Goal: Task Accomplishment & Management: Use online tool/utility

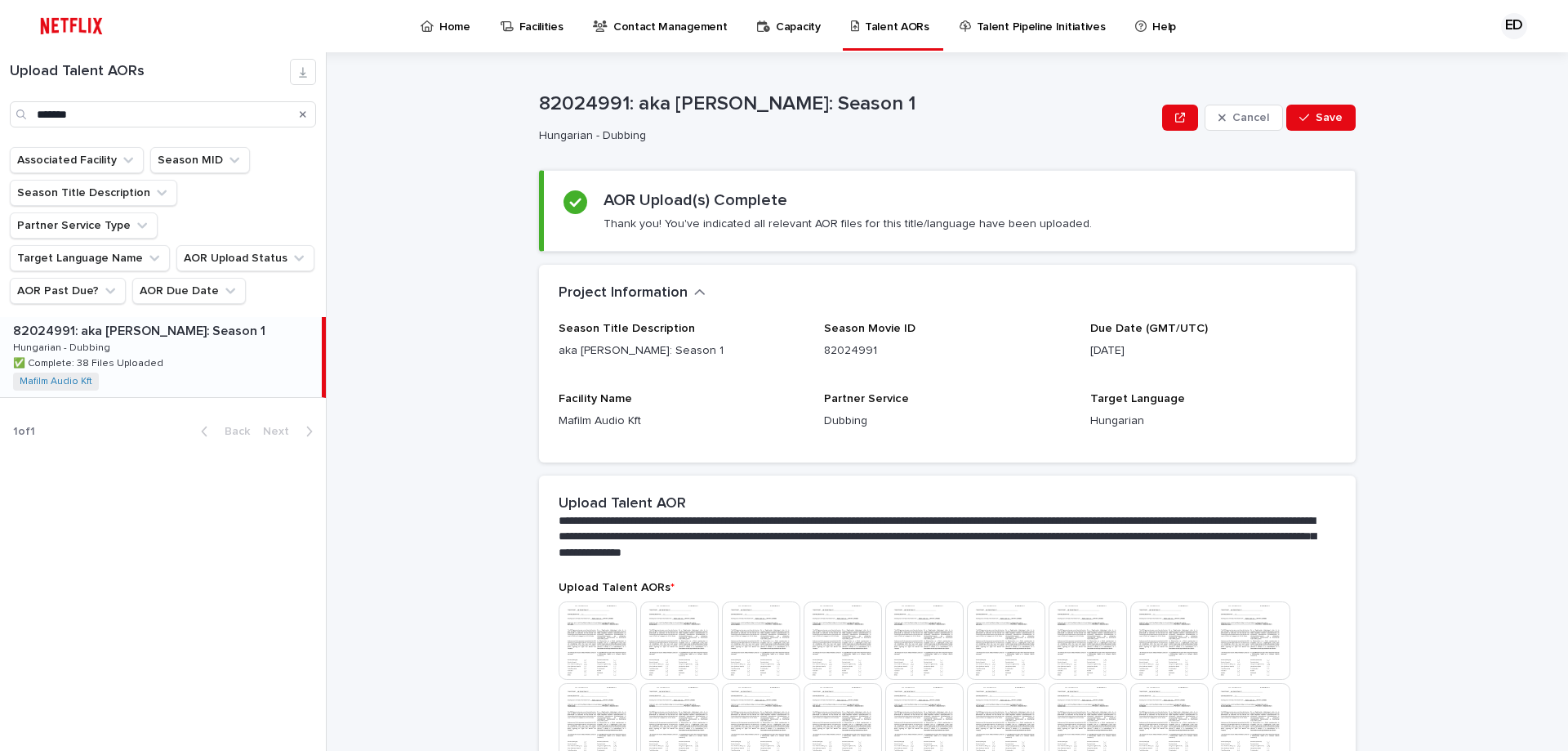
drag, startPoint x: 160, startPoint y: 107, endPoint x: -295, endPoint y: 57, distance: 457.7
click at [0, 57] on html "Home Facilities Contact Management Capacity Talent AORs Talent Pipeline Initiat…" at bounding box center [784, 375] width 1568 height 751
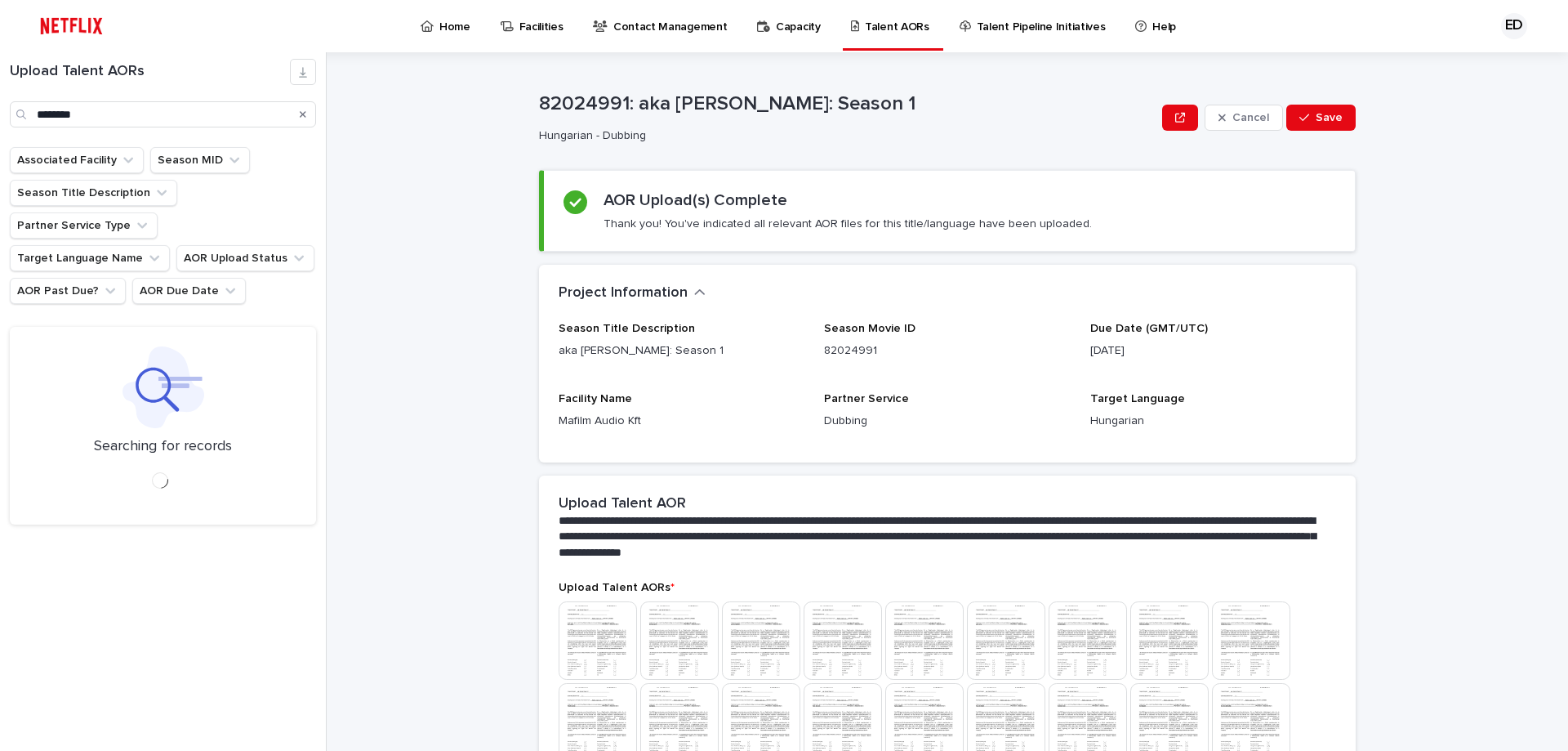
type input "********"
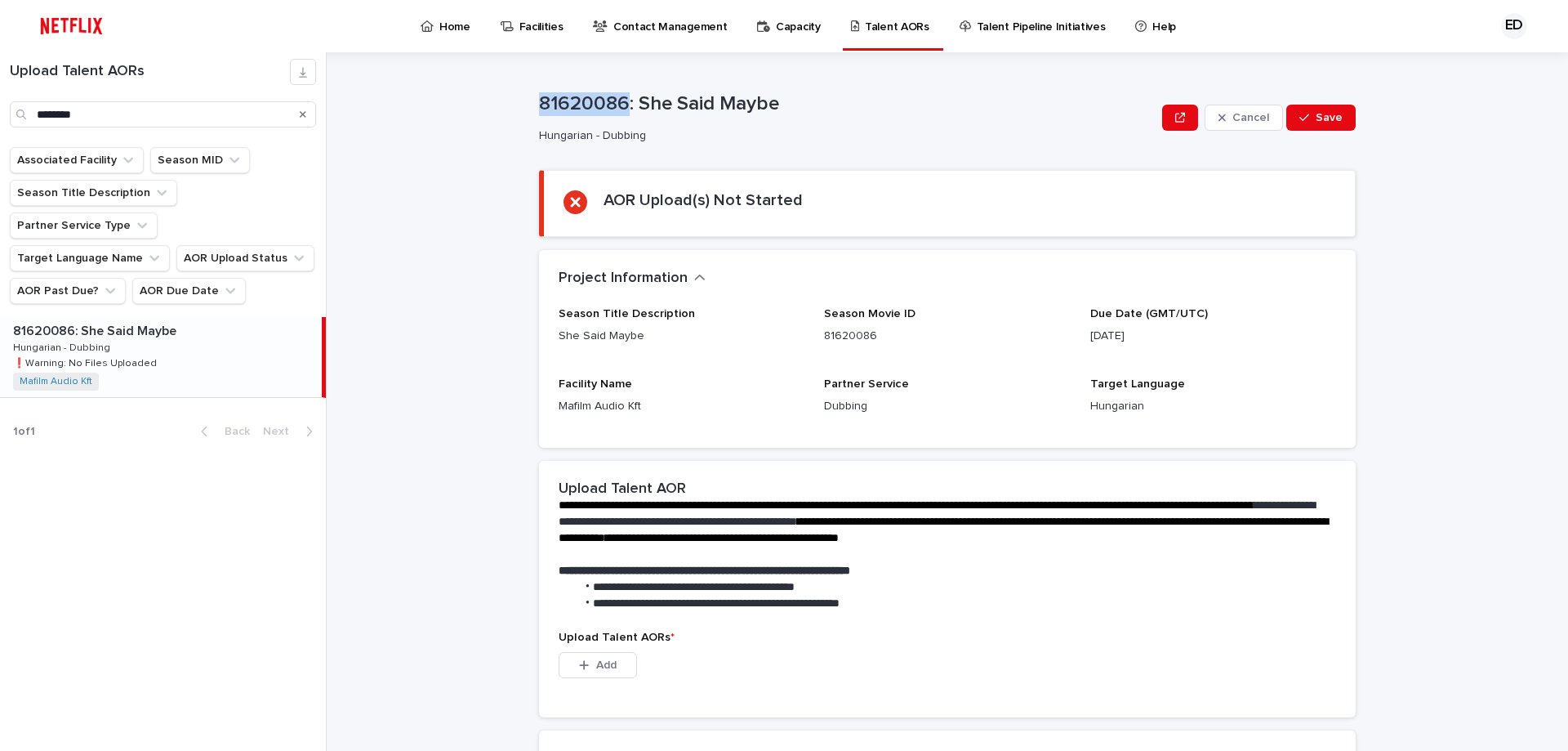
drag, startPoint x: 621, startPoint y: 101, endPoint x: 464, endPoint y: 101, distance: 157.0
click at [464, 101] on div "**********" at bounding box center [957, 401] width 1222 height 698
copy p "81620086"
click at [597, 670] on span "Add" at bounding box center [606, 664] width 20 height 11
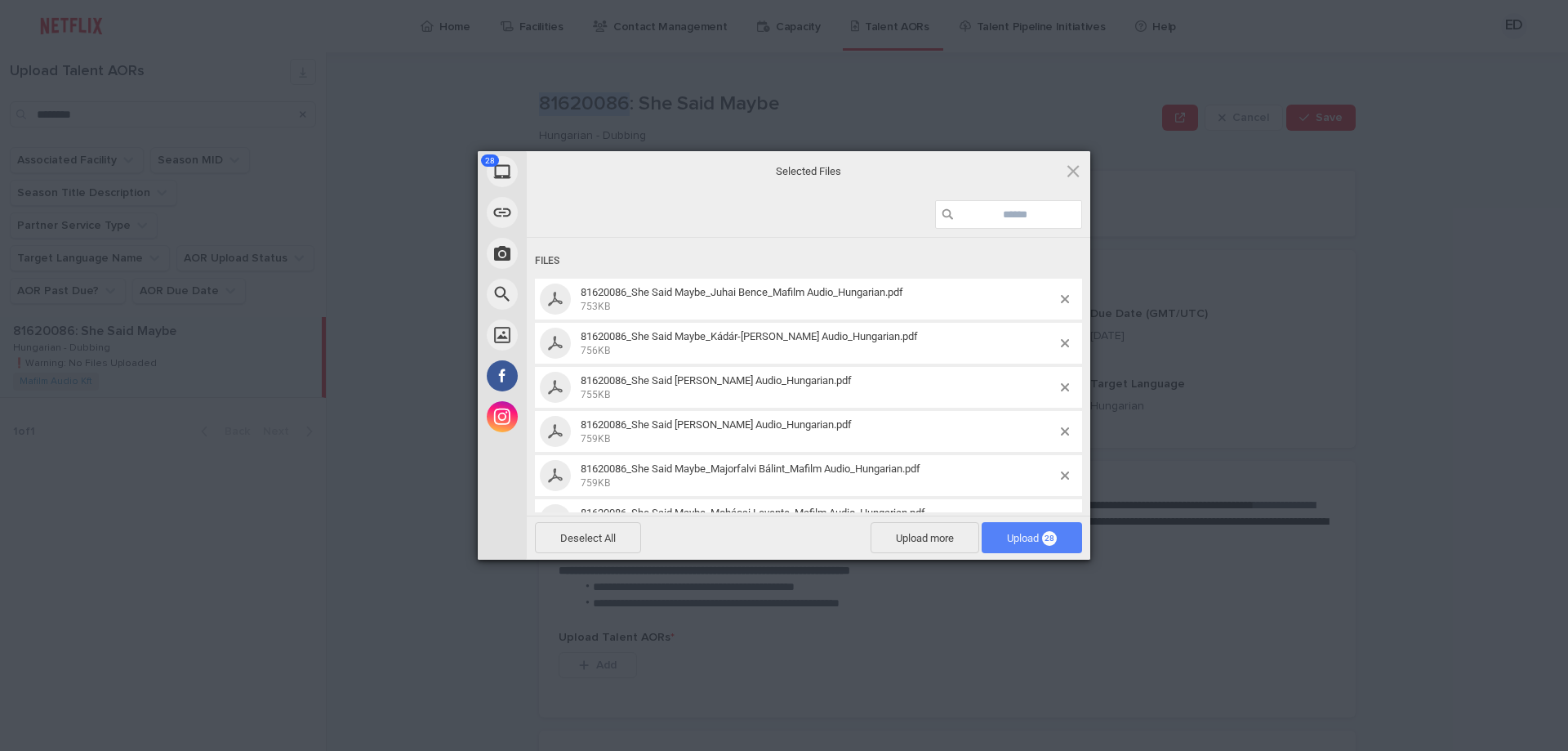
click at [1014, 541] on span "Upload 28" at bounding box center [1031, 538] width 50 height 12
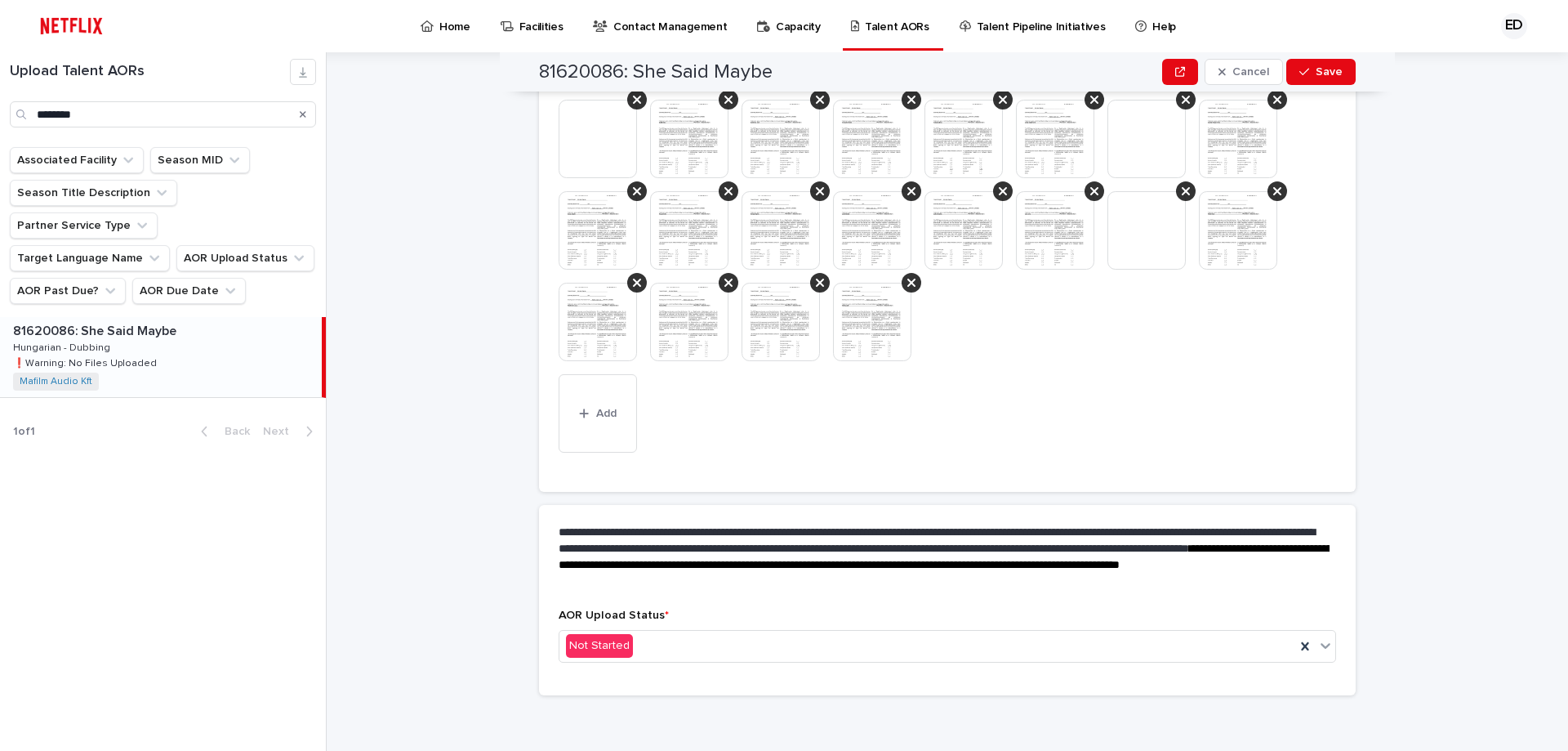
scroll to position [567, 0]
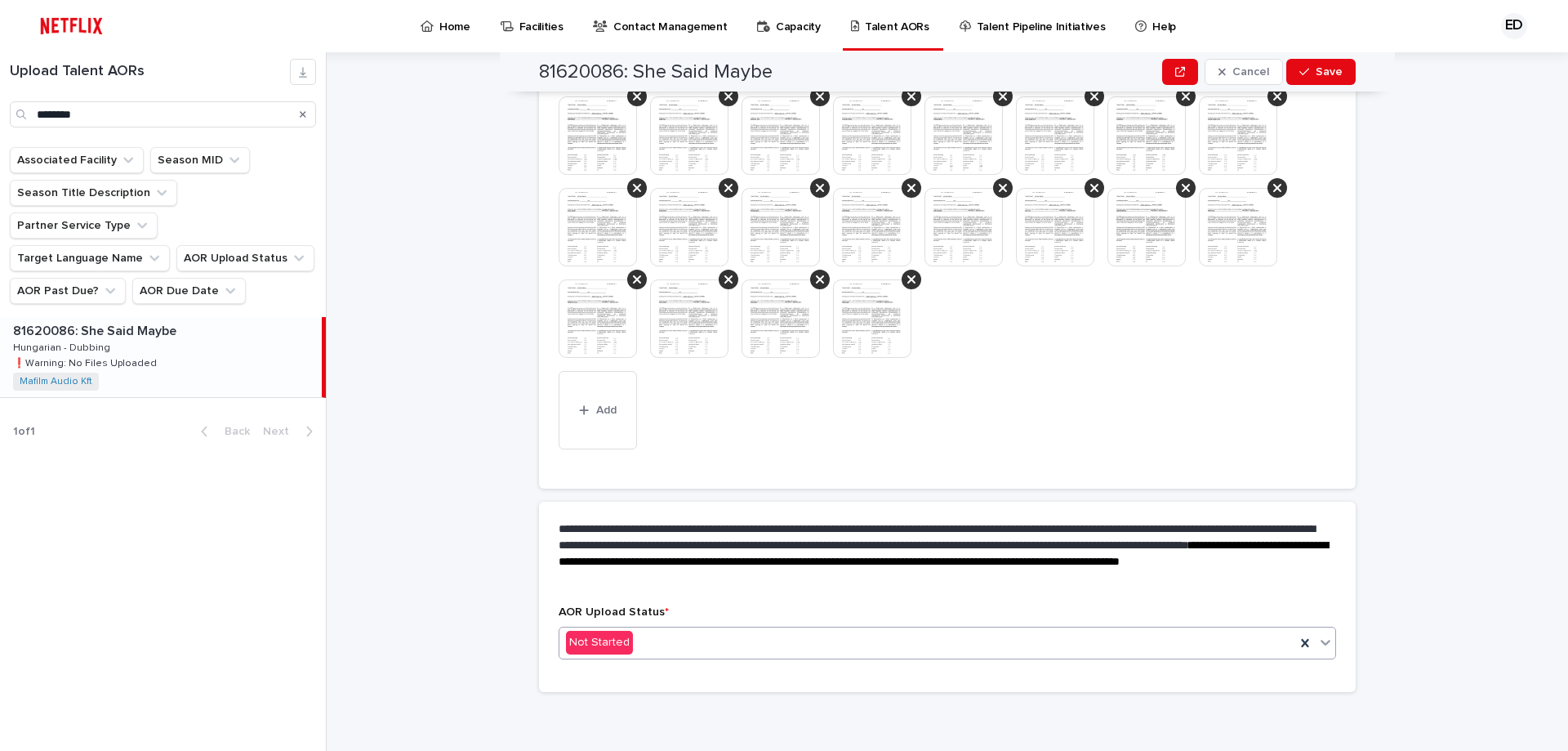
click at [1320, 644] on icon at bounding box center [1324, 642] width 10 height 6
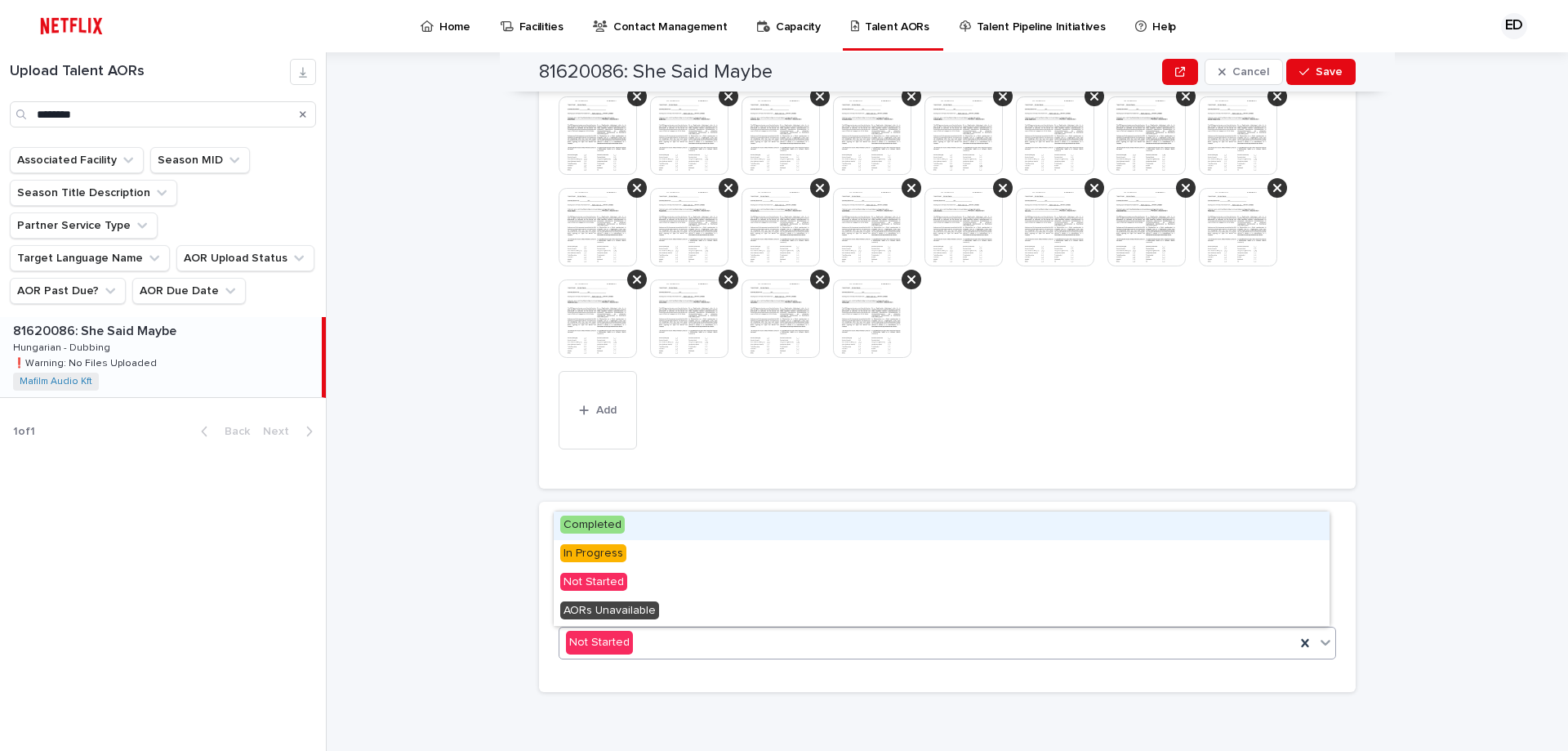
click at [568, 521] on span "Completed" at bounding box center [593, 524] width 65 height 18
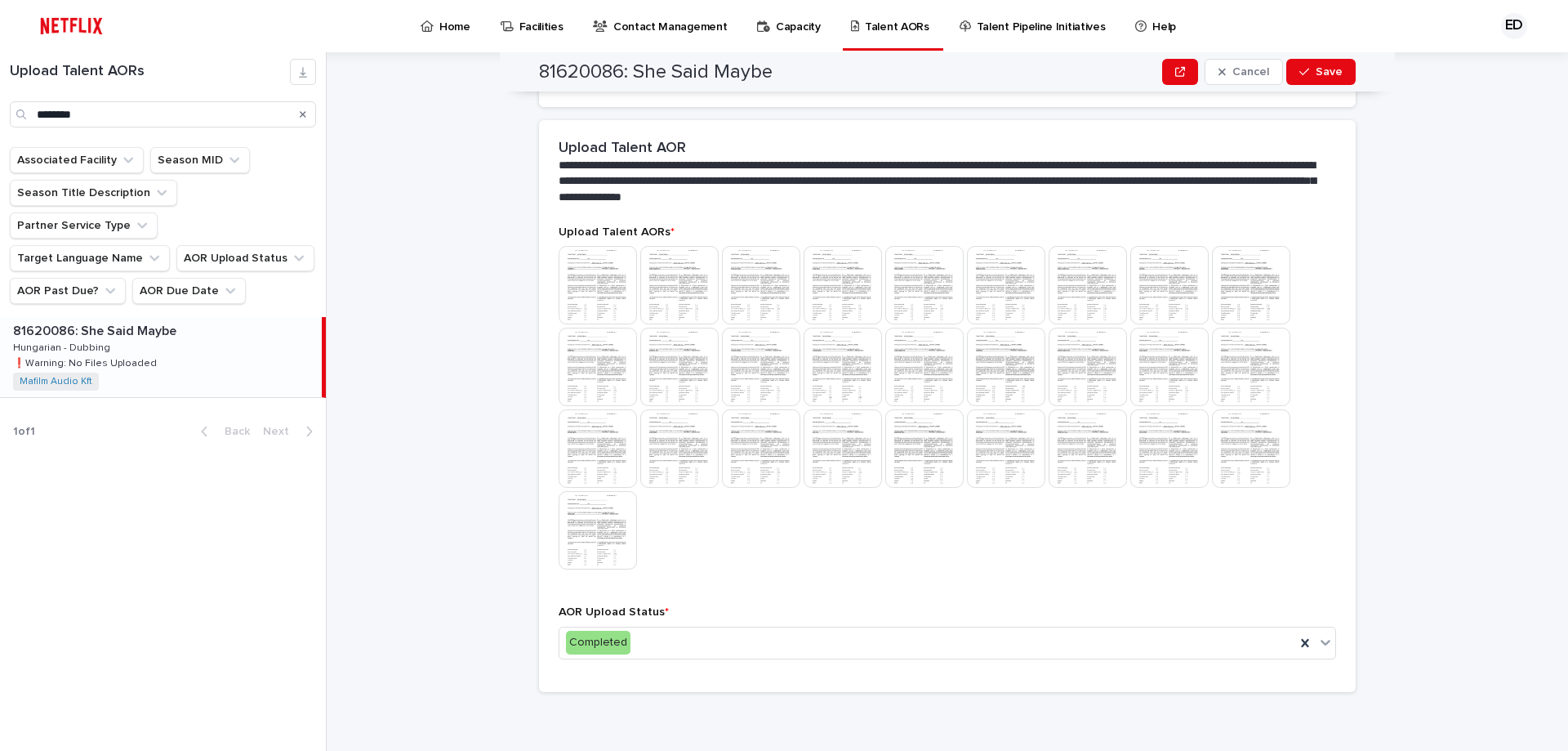
scroll to position [0, 0]
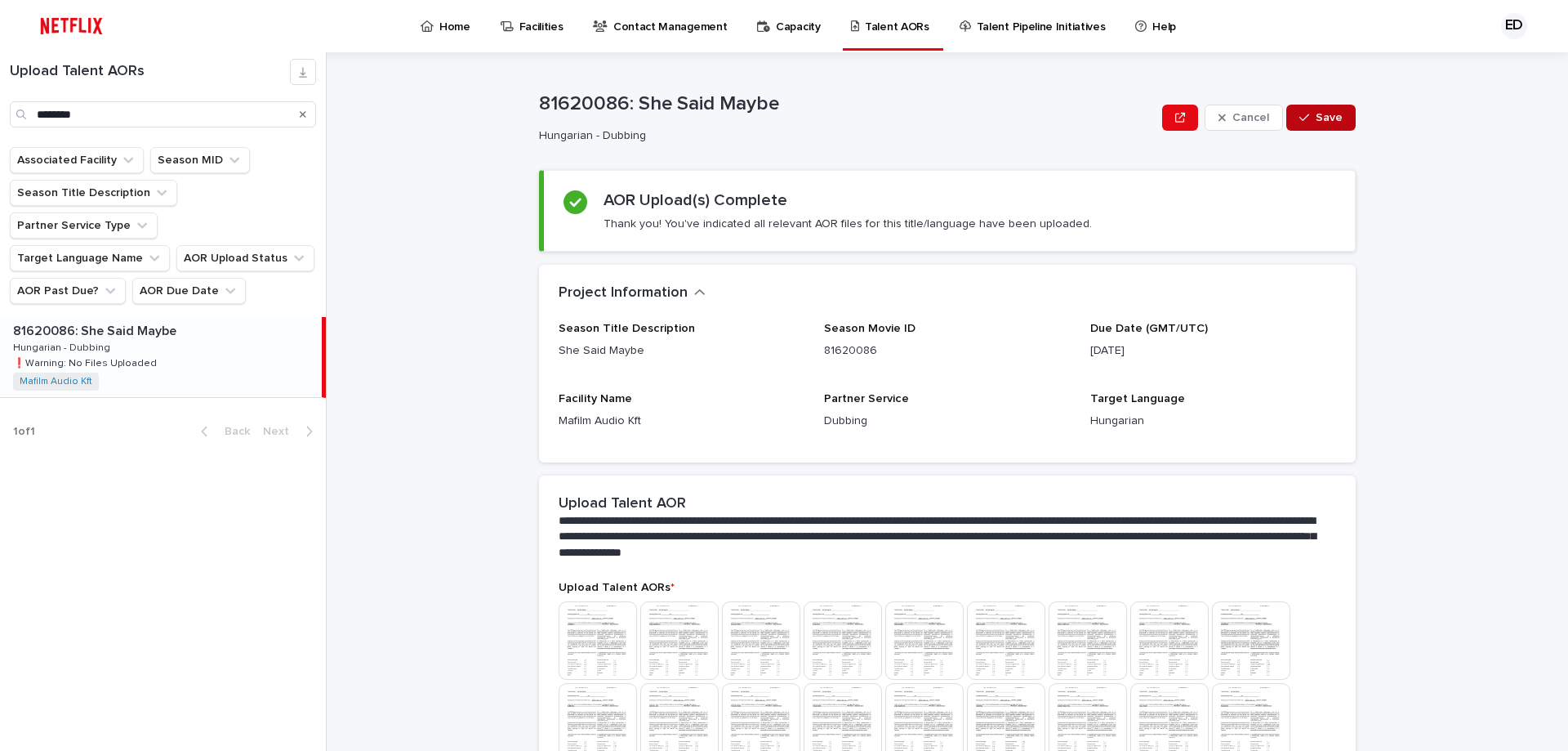
click at [1326, 126] on button "Save" at bounding box center [1320, 117] width 69 height 26
